Goal: Task Accomplishment & Management: Use online tool/utility

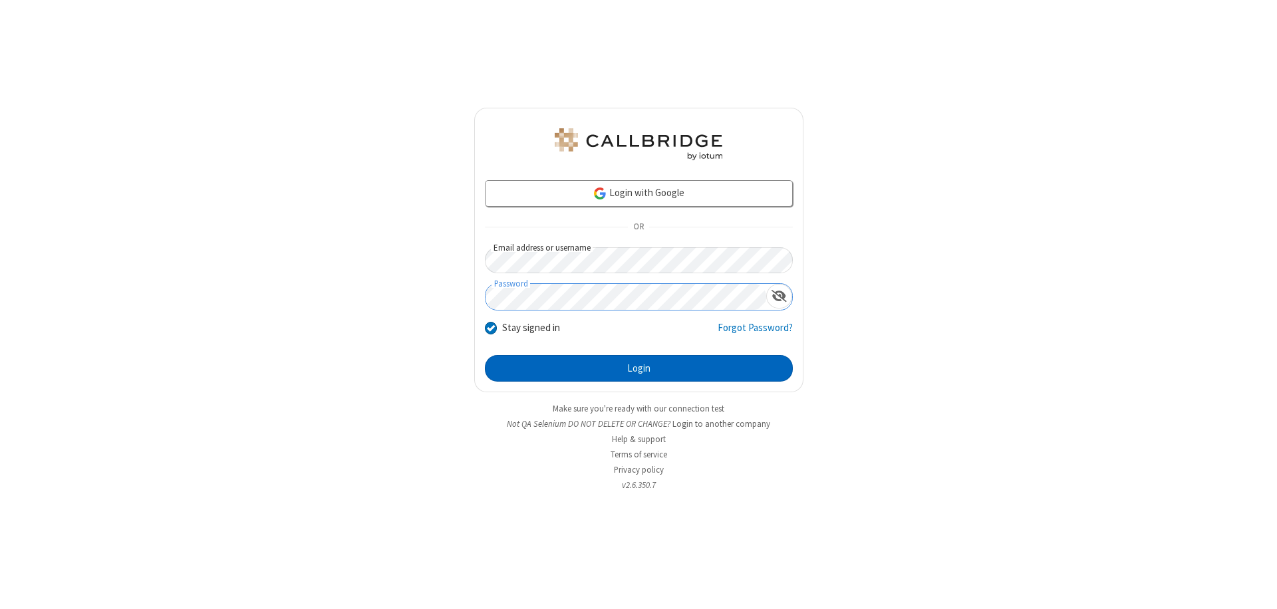
click at [638, 368] on button "Login" at bounding box center [639, 368] width 308 height 27
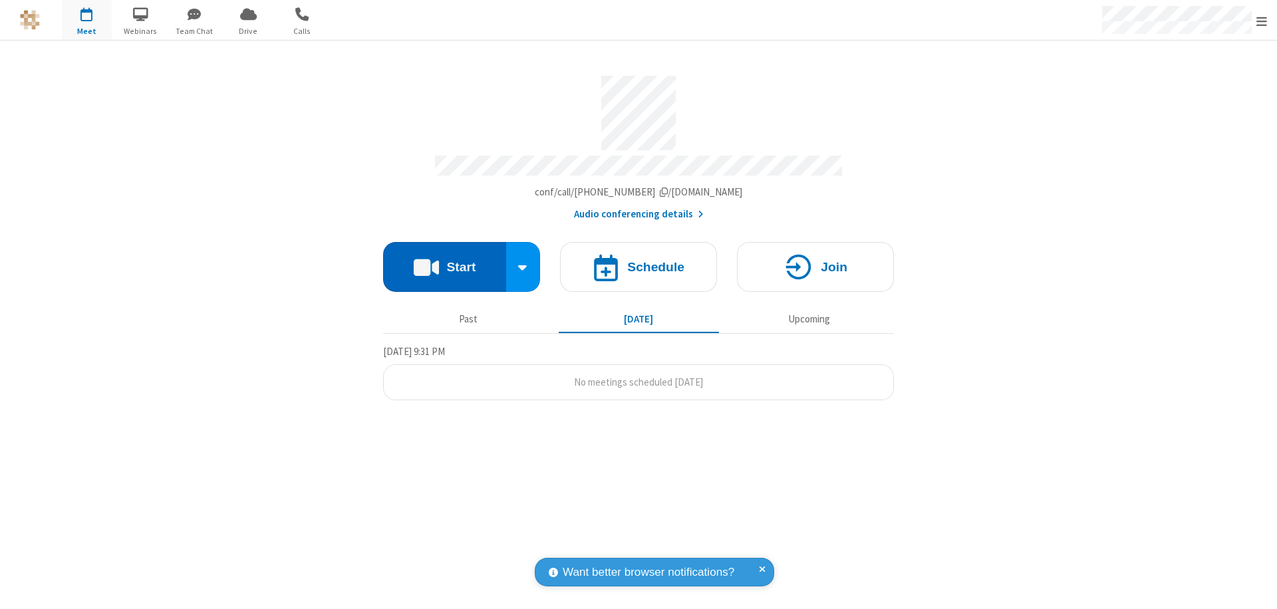
click at [444, 261] on button "Start" at bounding box center [444, 267] width 123 height 50
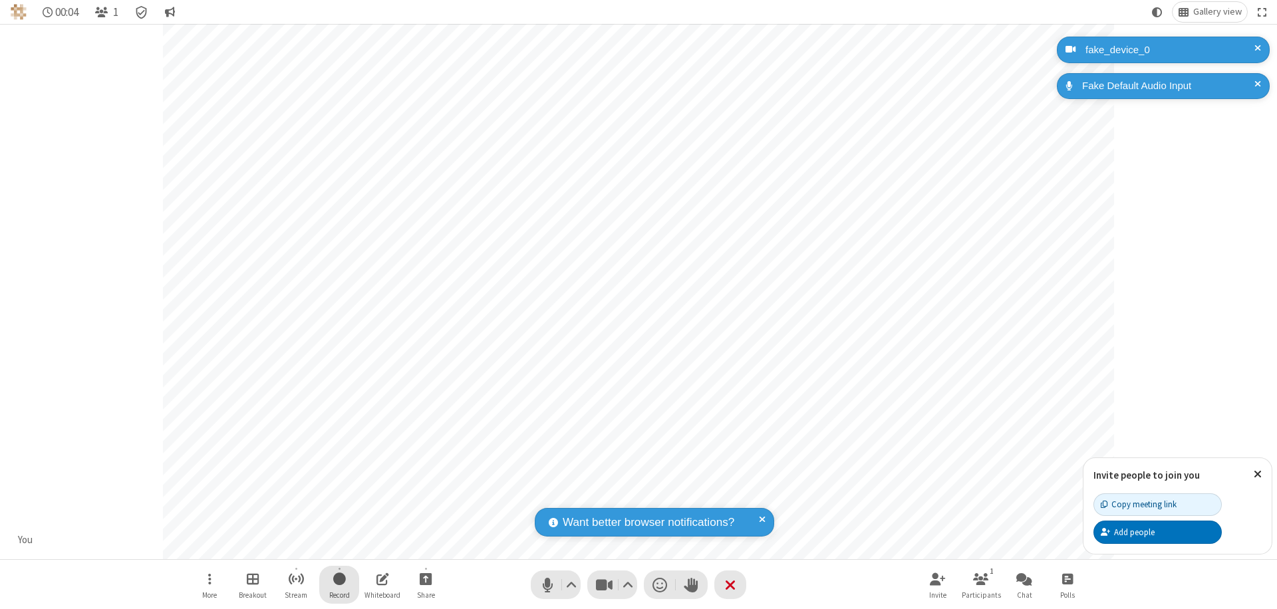
click at [339, 584] on span "Start recording" at bounding box center [339, 578] width 13 height 17
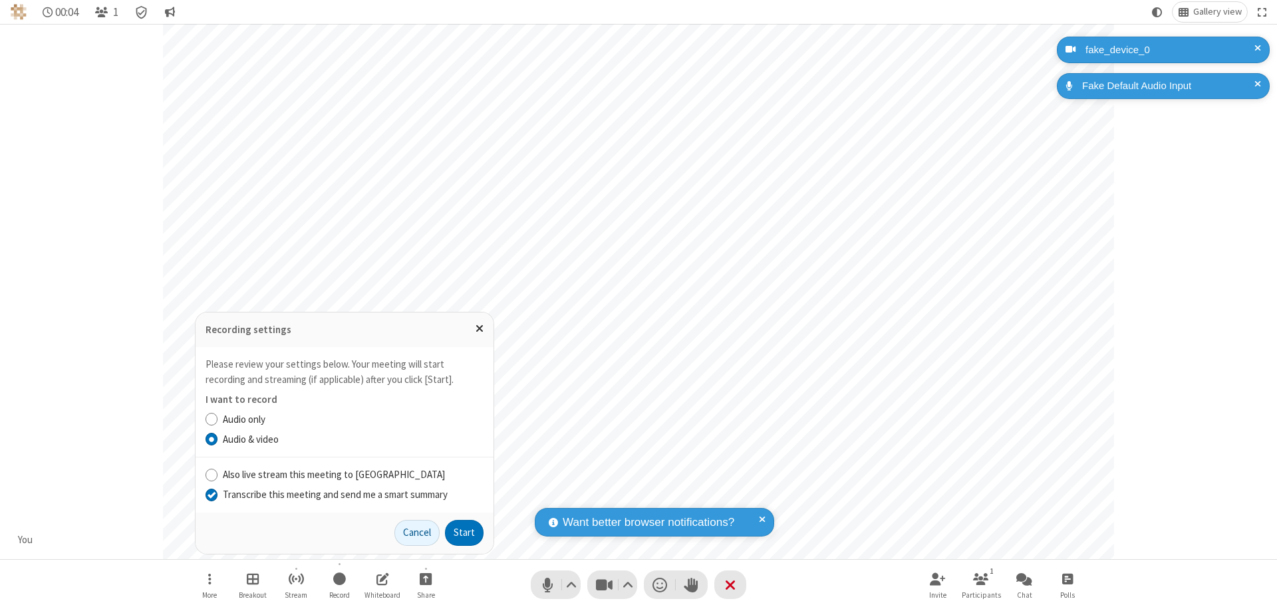
click at [211, 494] on input "Transcribe this meeting and send me a smart summary" at bounding box center [211, 494] width 13 height 14
click at [464, 533] on button "Start" at bounding box center [464, 533] width 39 height 27
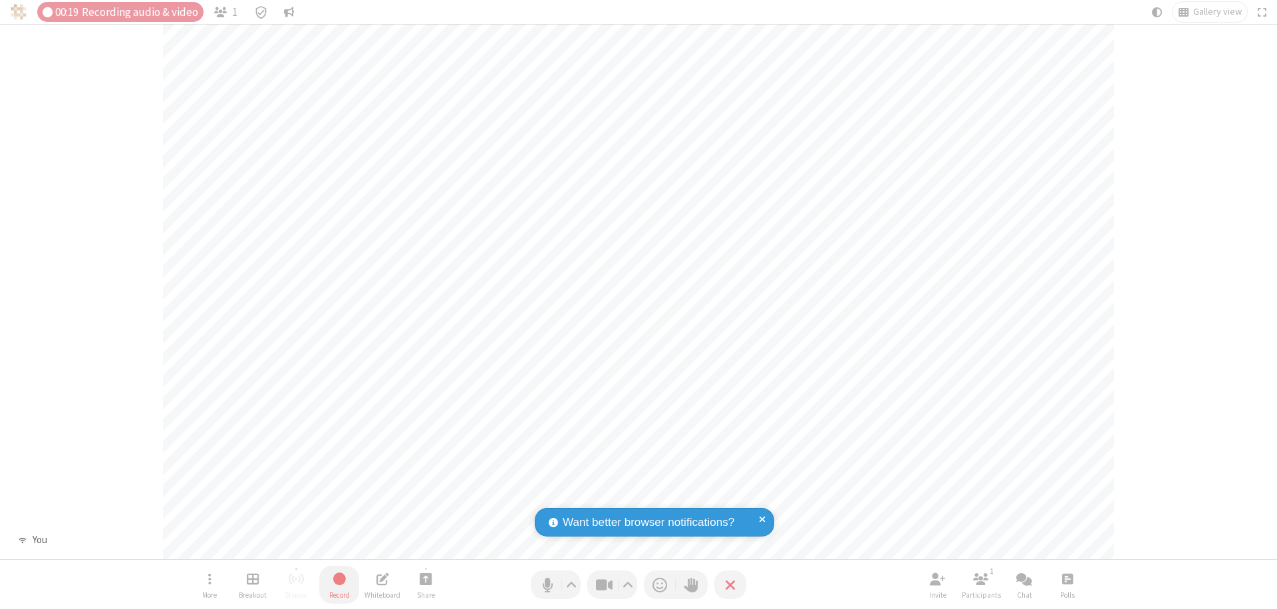
click at [339, 584] on span "Stop recording" at bounding box center [339, 578] width 15 height 17
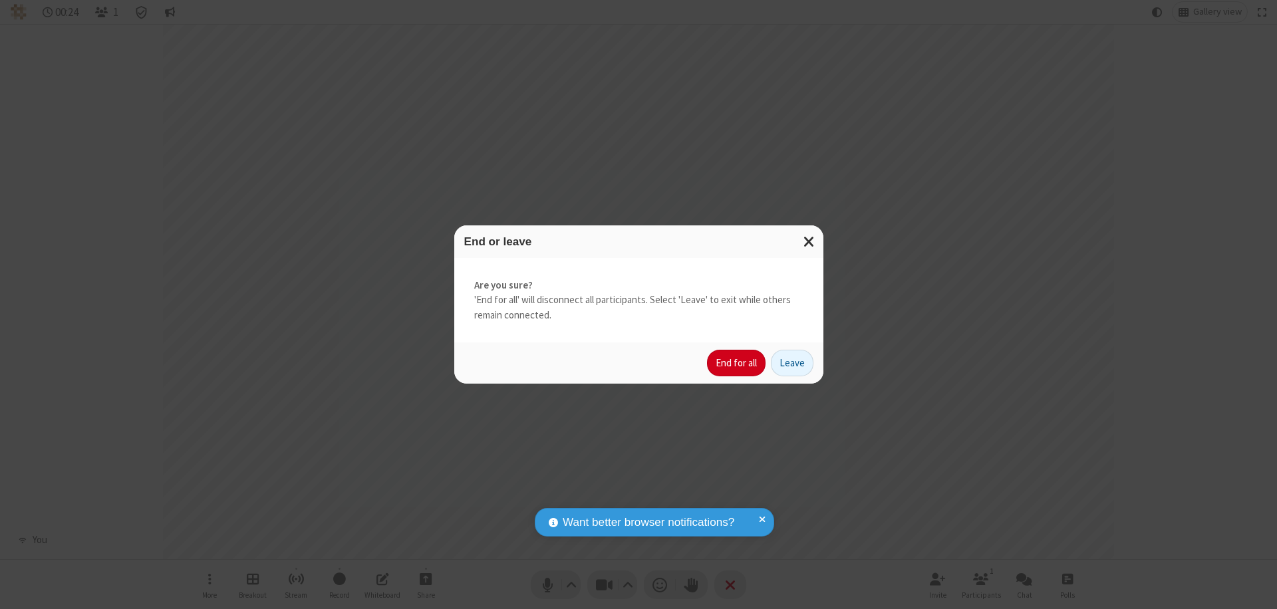
click at [737, 363] on button "End for all" at bounding box center [736, 363] width 59 height 27
